Goal: Transaction & Acquisition: Purchase product/service

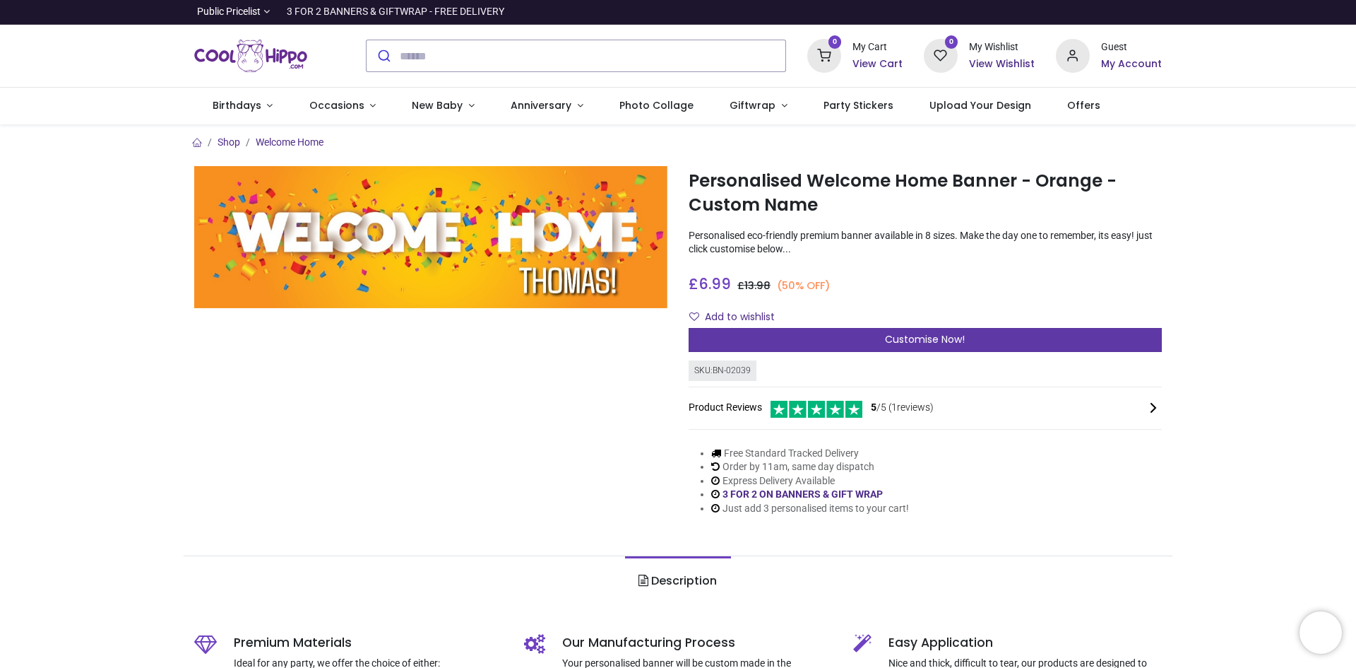
click at [894, 338] on span "Customise Now!" at bounding box center [925, 339] width 80 height 14
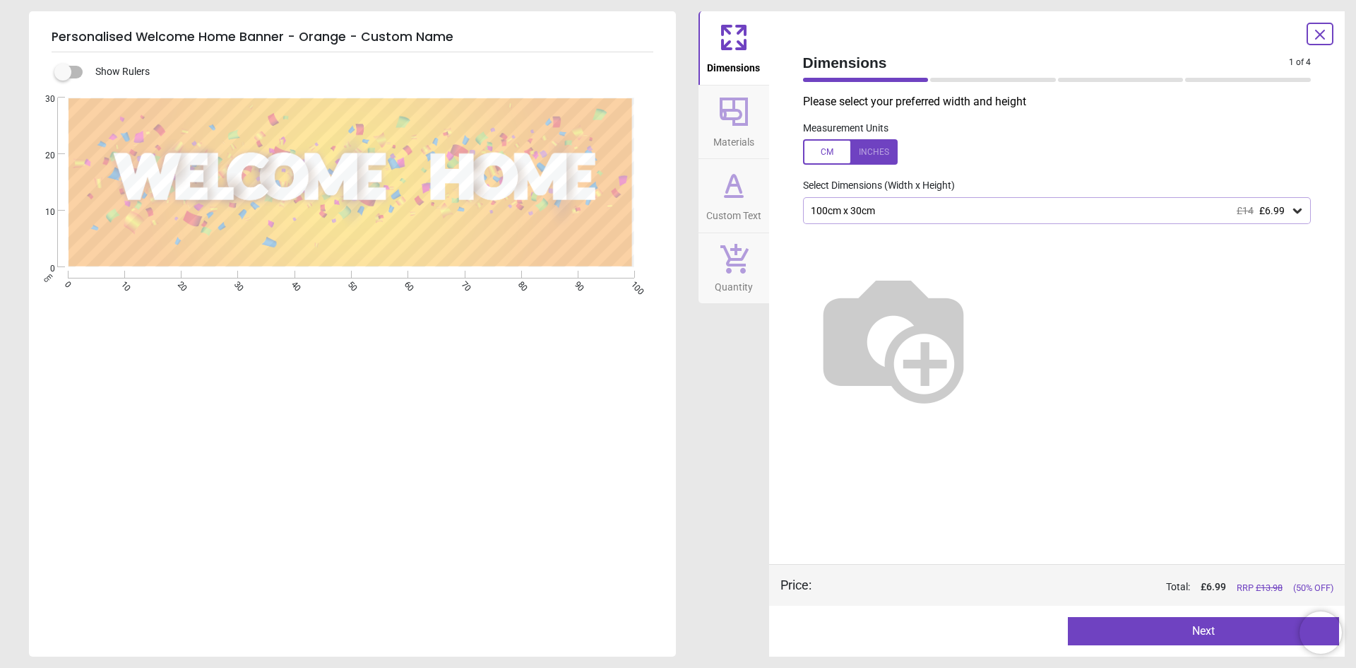
click at [834, 146] on div at bounding box center [850, 151] width 95 height 25
click at [867, 152] on div at bounding box center [850, 151] width 95 height 25
click at [1212, 211] on div "100cm x 30cm £14 £6.99" at bounding box center [1051, 211] width 482 height 12
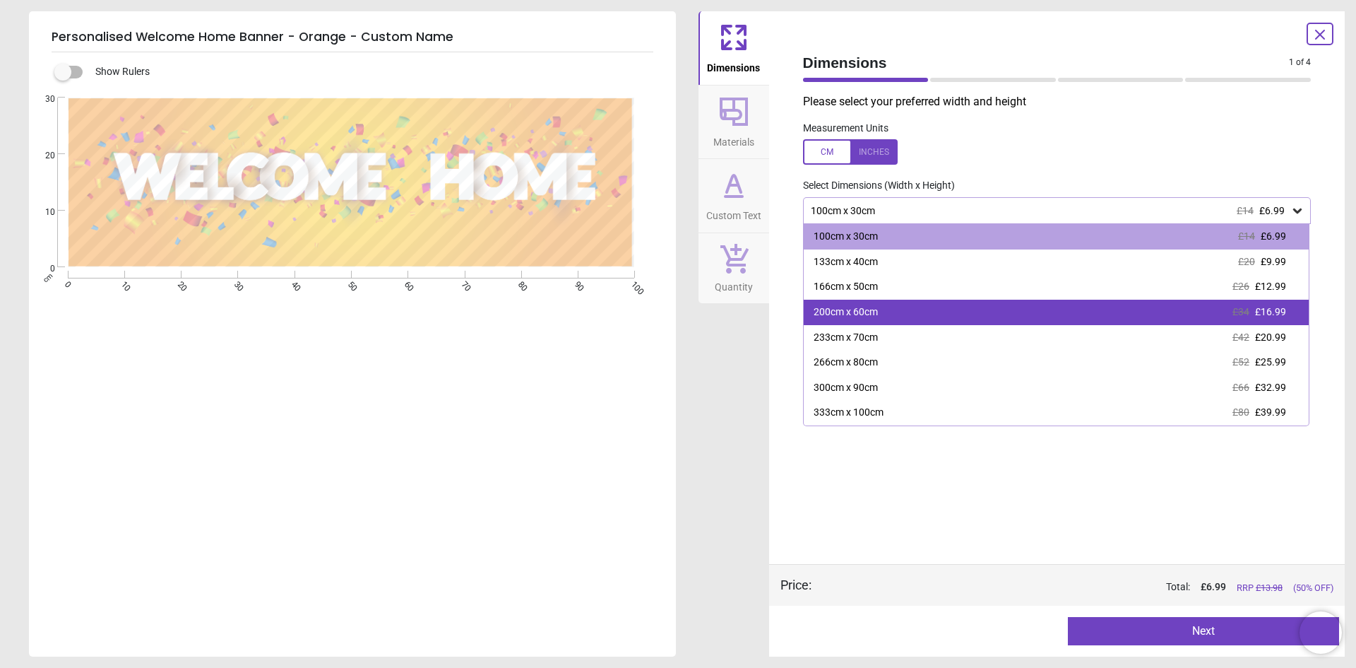
click at [870, 314] on div "200cm x 60cm" at bounding box center [846, 312] width 64 height 14
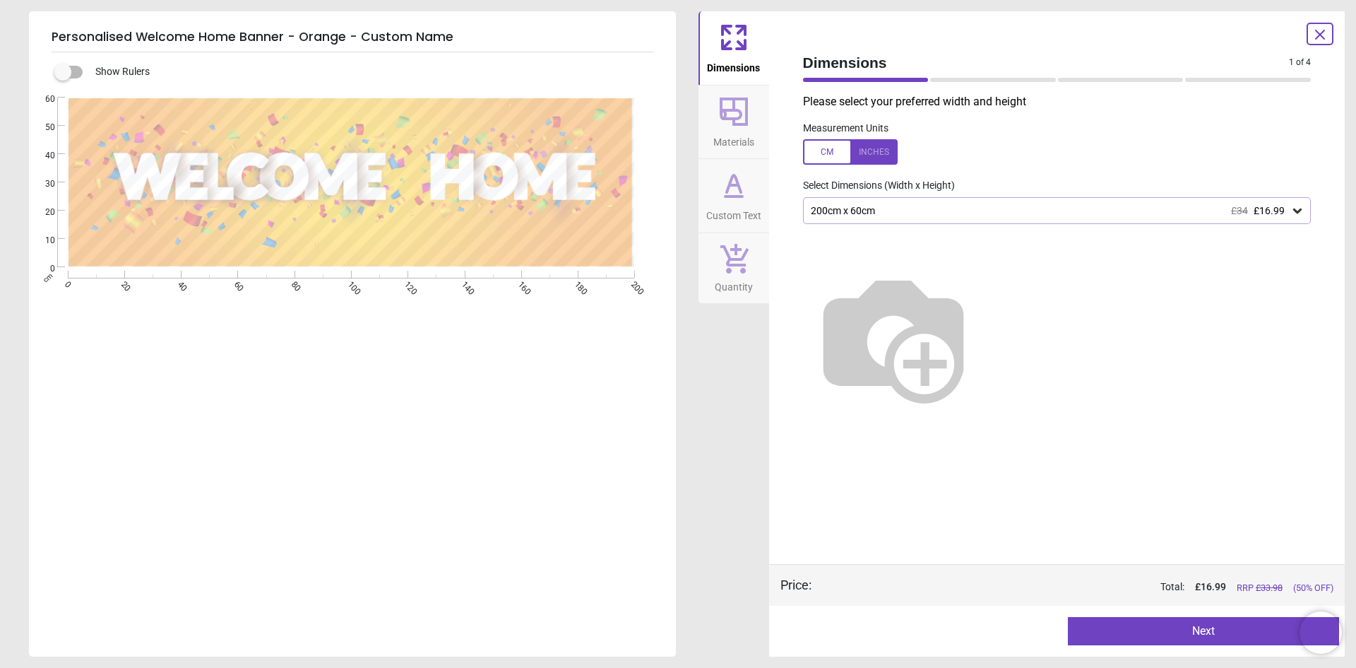
click at [742, 113] on icon at bounding box center [734, 111] width 28 height 28
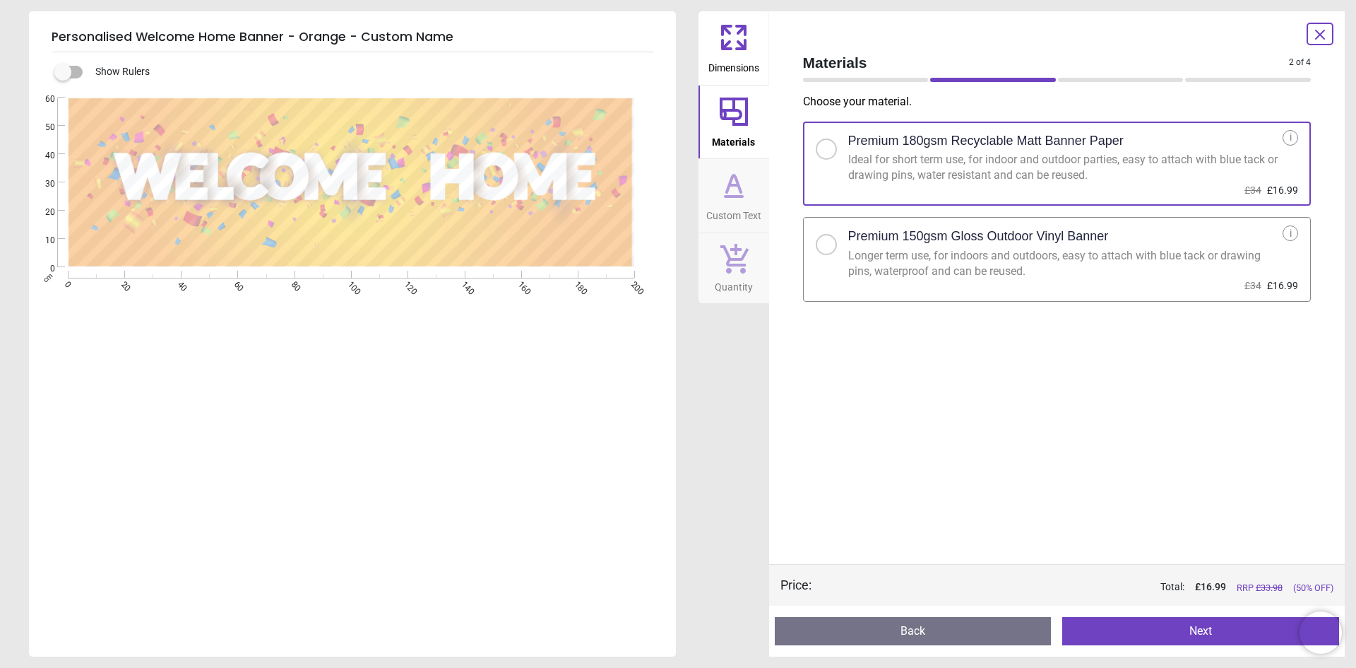
click at [837, 244] on div at bounding box center [832, 240] width 32 height 30
click at [757, 186] on button "Custom Text" at bounding box center [734, 195] width 71 height 73
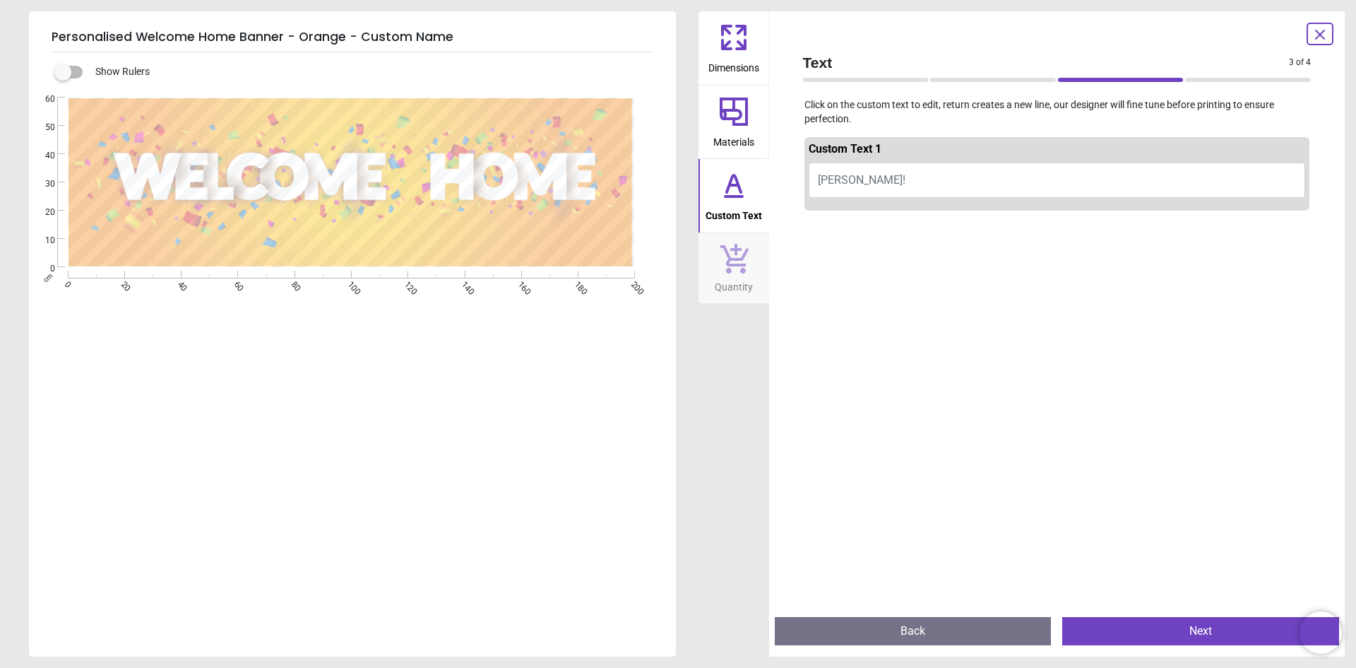
click at [896, 176] on button "[PERSON_NAME]!" at bounding box center [1057, 179] width 497 height 35
type textarea "**********"
click at [742, 261] on icon at bounding box center [734, 257] width 30 height 31
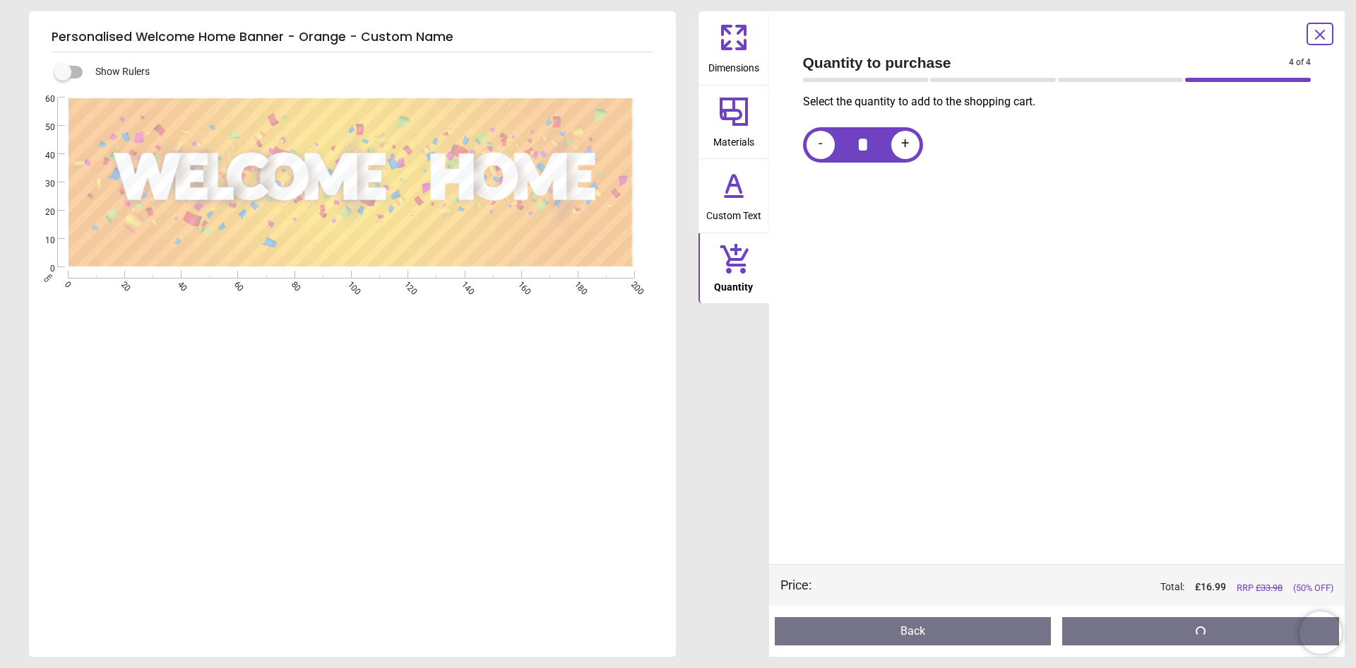
click at [740, 184] on icon at bounding box center [734, 185] width 34 height 34
